Goal: Communication & Community: Answer question/provide support

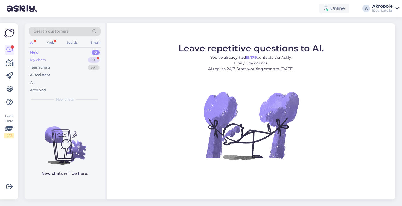
click at [80, 60] on div "My chats 99+" at bounding box center [65, 60] width 72 height 8
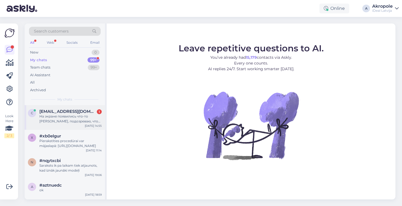
click at [88, 113] on div "[EMAIL_ADDRESS][DOMAIN_NAME] 1" at bounding box center [70, 111] width 62 height 5
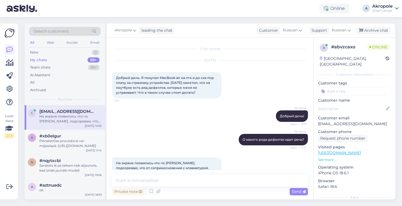
scroll to position [10, 0]
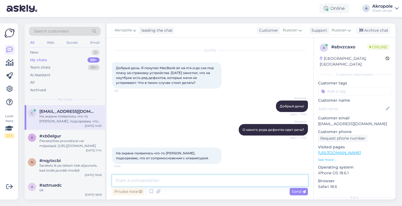
click at [161, 183] on textarea at bounding box center [210, 180] width 196 height 11
click at [210, 182] on textarea "Было бы неплохо, если бы у Вас была восможность привезти" at bounding box center [210, 180] width 196 height 11
click at [269, 182] on textarea "Было бы неплохо, если бы у Вас была возможность привезти" at bounding box center [210, 180] width 196 height 11
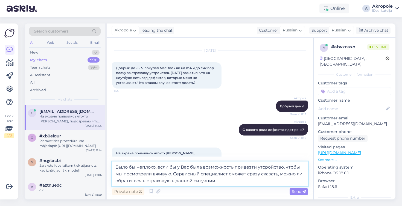
click at [262, 167] on textarea "Было бы неплохо, если бы у Вас была возможность привезти утсройство, чтобы мы п…" at bounding box center [210, 174] width 196 height 25
click at [263, 167] on textarea "Было бы неплохо, если бы у Вас была возможность привезти утсройство, чтобы мы п…" at bounding box center [210, 174] width 196 height 25
click at [264, 168] on textarea "Было бы неплохо, если бы у Вас была возможность привезти утсройство, чтобы мы п…" at bounding box center [210, 174] width 196 height 25
type textarea "Было бы неплохо, если бы у Вас была возможность привезти устройство, чтобы мы п…"
click at [237, 180] on textarea "Было бы неплохо, если бы у Вас была возможность привезти устройство, чтобы мы п…" at bounding box center [210, 174] width 196 height 25
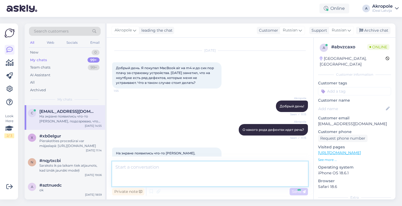
scroll to position [48, 0]
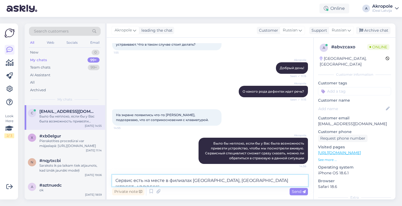
click at [256, 181] on textarea "Сервис есть на месте в филиалах [GEOGRAPHIC_DATA], [GEOGRAPHIC_DATA][STREET_ADD…" at bounding box center [210, 180] width 196 height 11
type textarea "Сервис есть на месте в филиалах [GEOGRAPHIC_DATA], [GEOGRAPHIC_DATA] и [STREET_…"
click at [297, 182] on textarea "Сервис есть на месте в филиалах [GEOGRAPHIC_DATA], [GEOGRAPHIC_DATA] и [STREET_…" at bounding box center [210, 180] width 196 height 11
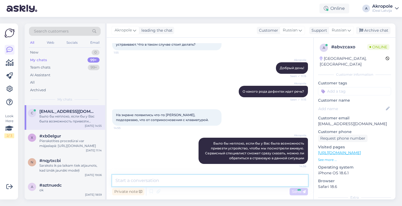
scroll to position [77, 0]
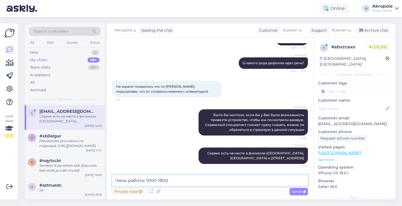
click at [150, 181] on textarea "Часы работы 1000 1800" at bounding box center [210, 180] width 196 height 11
click at [162, 182] on textarea "Часы работы 10:00 1800" at bounding box center [210, 180] width 196 height 11
click at [181, 182] on textarea "Часы работы 10:00 18:00" at bounding box center [210, 180] width 196 height 11
type textarea "Часы работы 10:00 18:00 по будним дням"
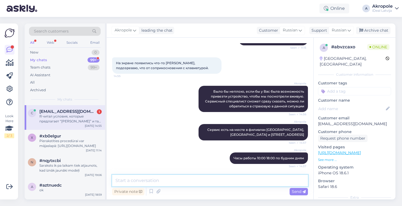
scroll to position [143, 0]
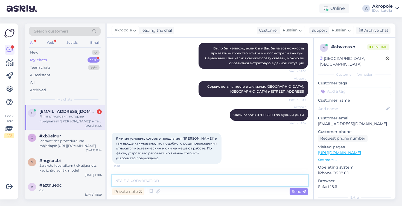
click at [182, 185] on textarea at bounding box center [210, 180] width 196 height 11
type textarea "G"
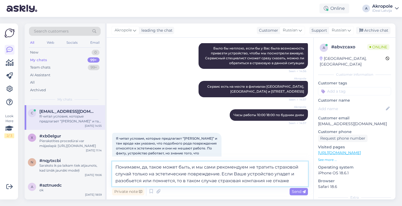
type textarea "Понимаем, да, такое может быть, и мы сами рекомендуем не тратить страховой случ…"
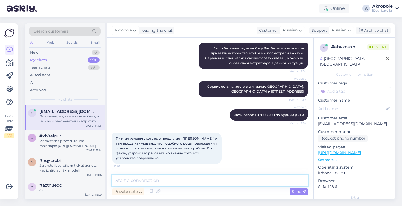
scroll to position [187, 0]
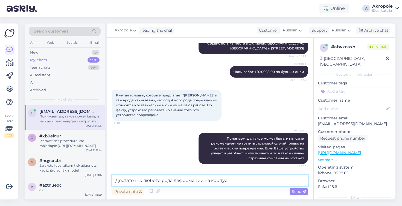
type textarea "Достаточно любого рода деформации на корпусе"
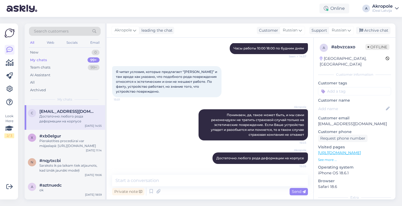
click at [231, 21] on div "Search customers All Web Socials Email New 0 My chats 99+ Team chats 99+ AI Ass…" at bounding box center [211, 111] width 381 height 189
click at [250, 43] on div "Chat started [DATE] Добрый день. Я покупал MacBook air на m4 и до сих пор плачу…" at bounding box center [210, 119] width 207 height 162
click at [177, 11] on div "Online A Akropole iDeal [GEOGRAPHIC_DATA]" at bounding box center [201, 8] width 402 height 17
